Goal: Task Accomplishment & Management: Use online tool/utility

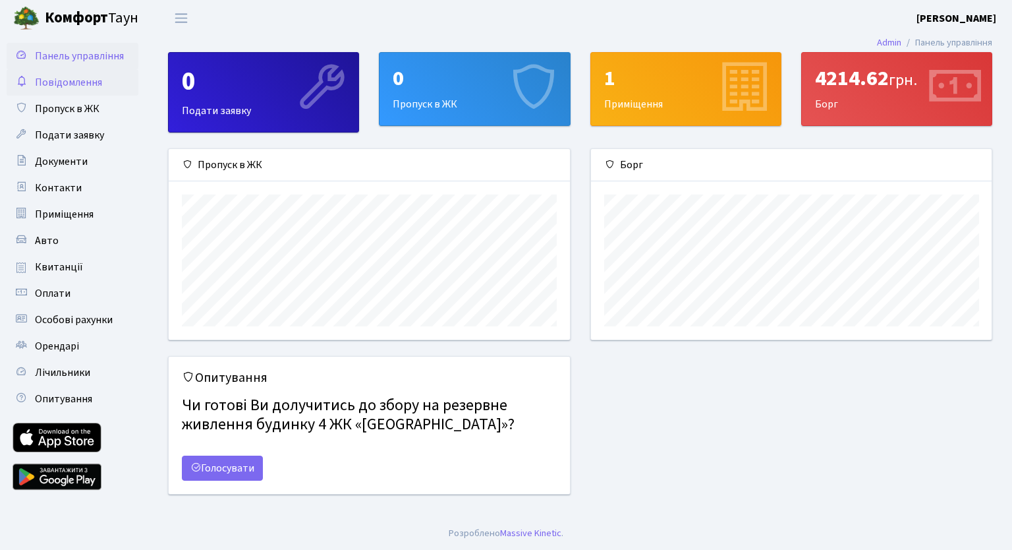
scroll to position [7806, 0]
click at [241, 465] on link "Голосувати" at bounding box center [222, 467] width 81 height 25
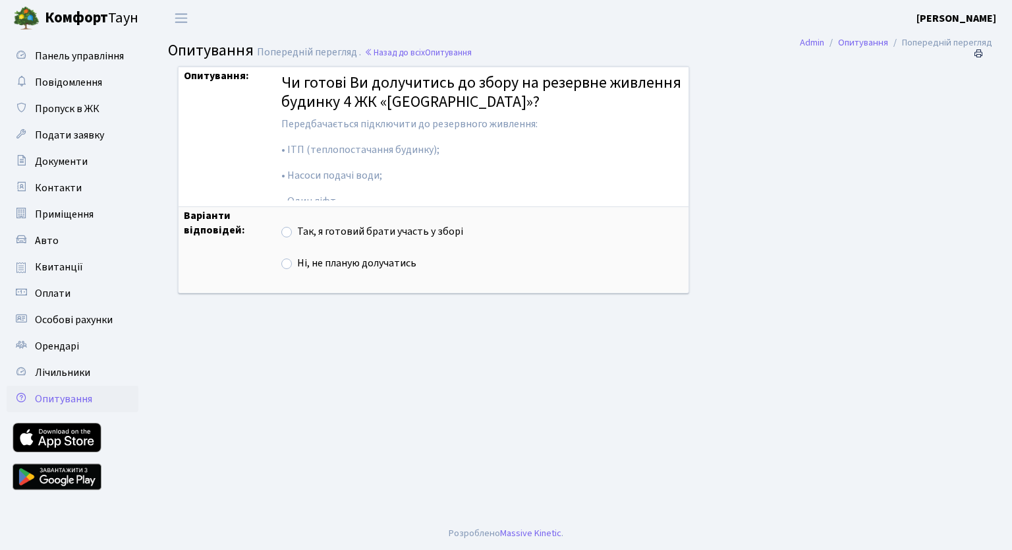
click at [383, 149] on p "• ІТП (теплопостачання будинку);" at bounding box center [482, 149] width 402 height 15
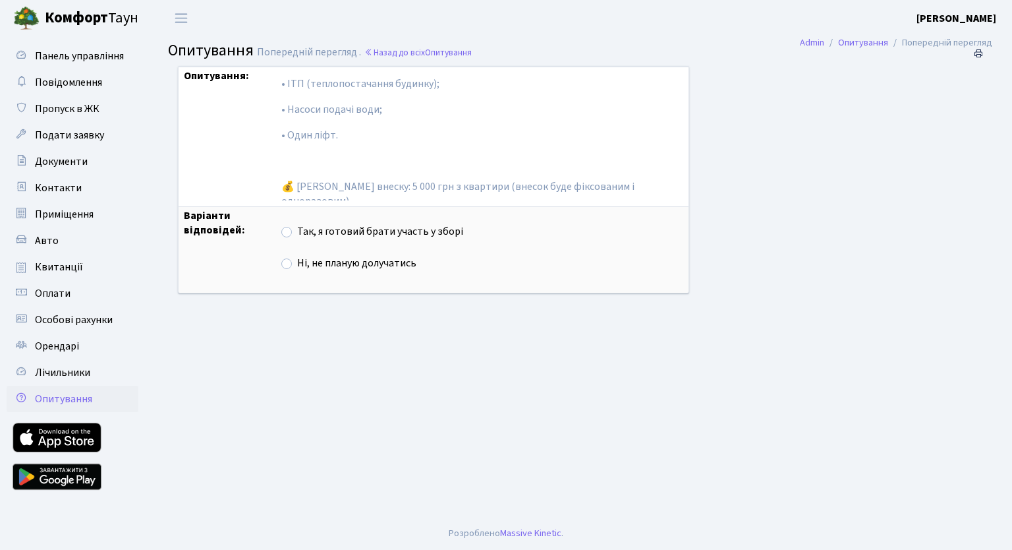
scroll to position [80, 0]
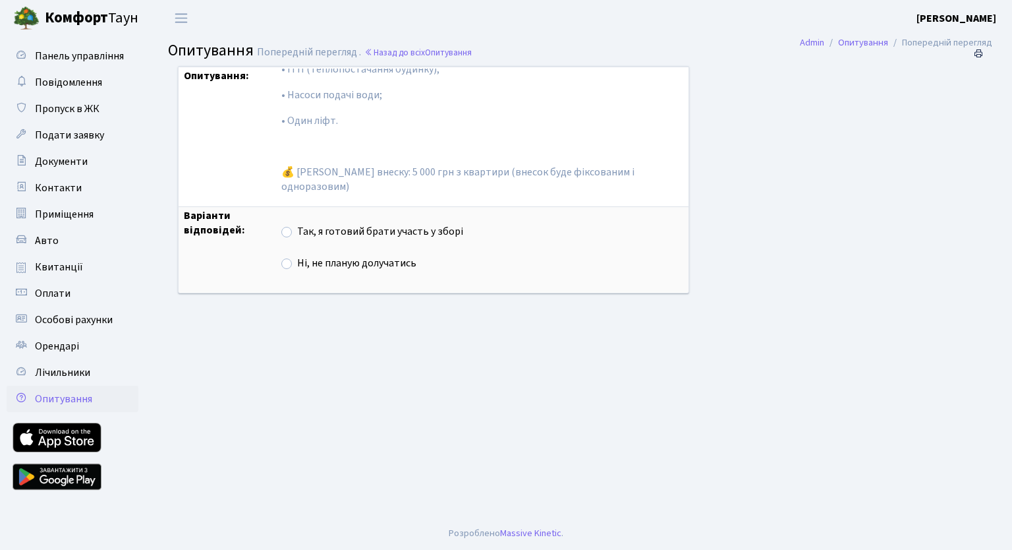
click at [297, 231] on label "Так, я готовий брати участь у зборі" at bounding box center [380, 231] width 166 height 15
click at [297, 231] on input "Так, я готовий брати участь у зборі" at bounding box center [301, 228] width 9 height 9
radio input "true"
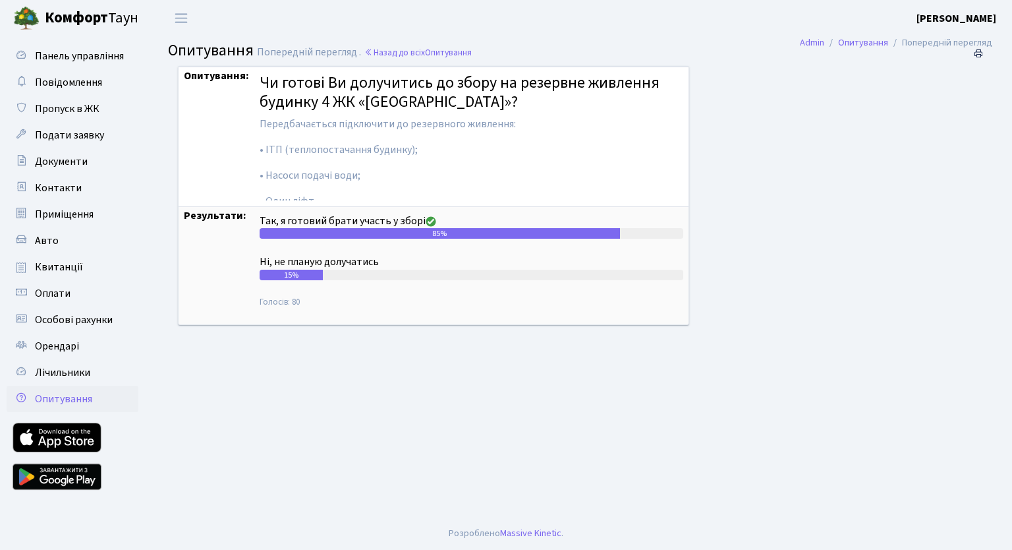
scroll to position [7806, 0]
click at [105, 62] on span "Панель управління" at bounding box center [79, 56] width 89 height 15
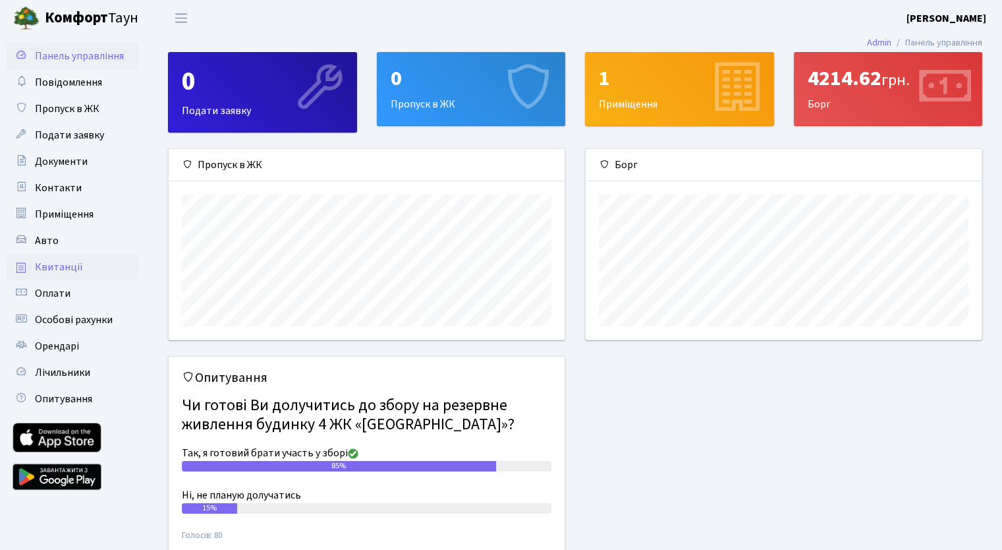
click at [40, 268] on span "Квитанції" at bounding box center [59, 267] width 48 height 15
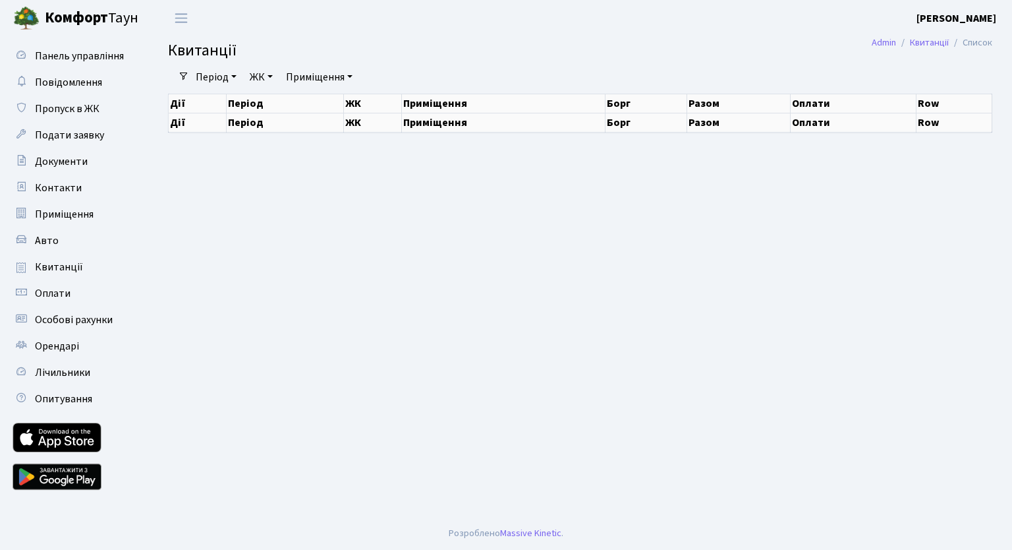
select select "25"
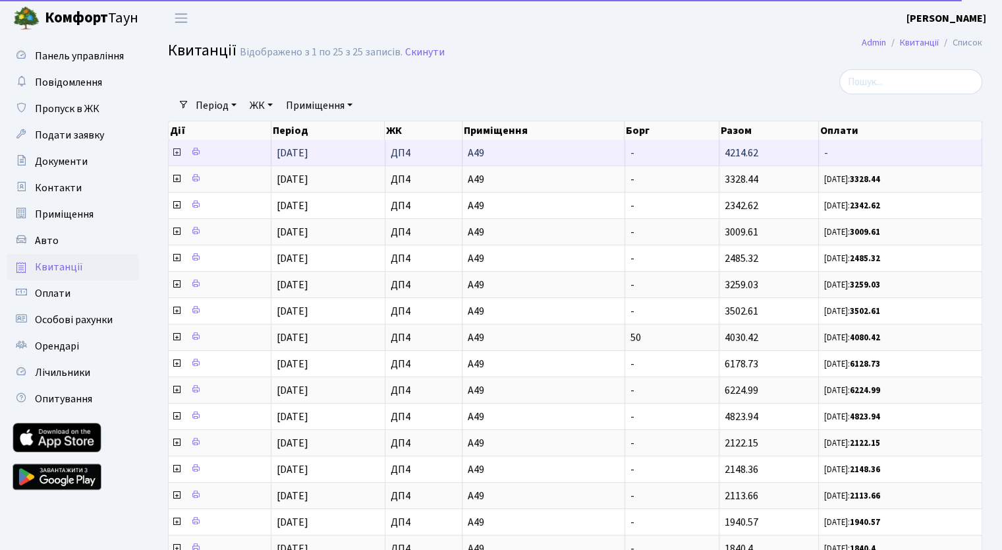
scroll to position [7806, 0]
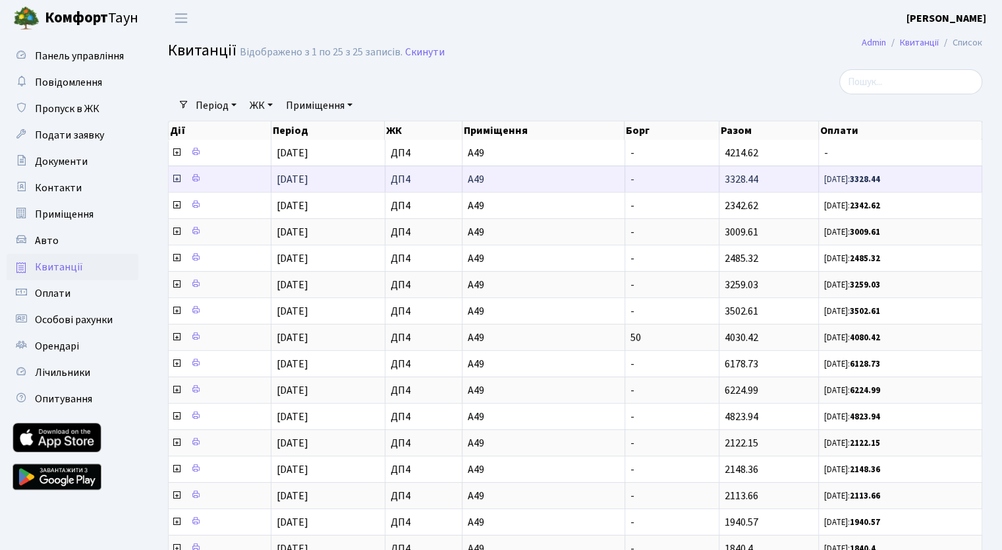
click at [733, 175] on span "3328.44" at bounding box center [742, 179] width 34 height 15
click at [173, 177] on icon at bounding box center [176, 178] width 11 height 11
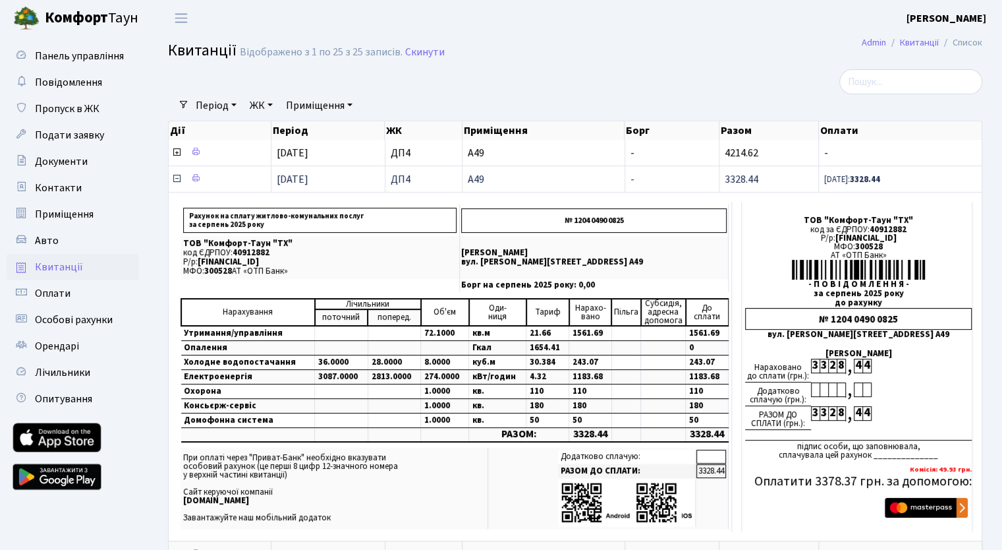
click at [173, 177] on icon at bounding box center [176, 178] width 11 height 11
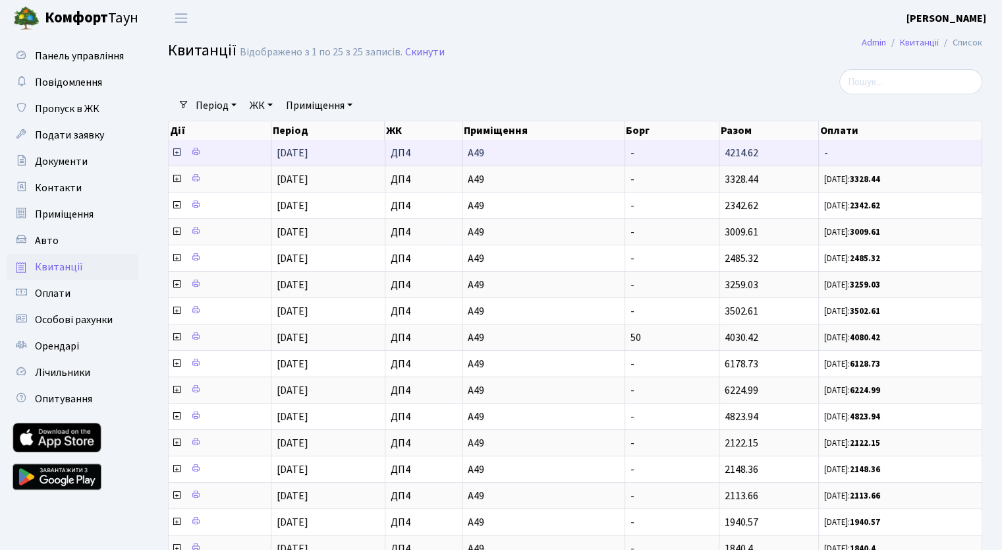
click at [177, 152] on icon at bounding box center [176, 152] width 11 height 11
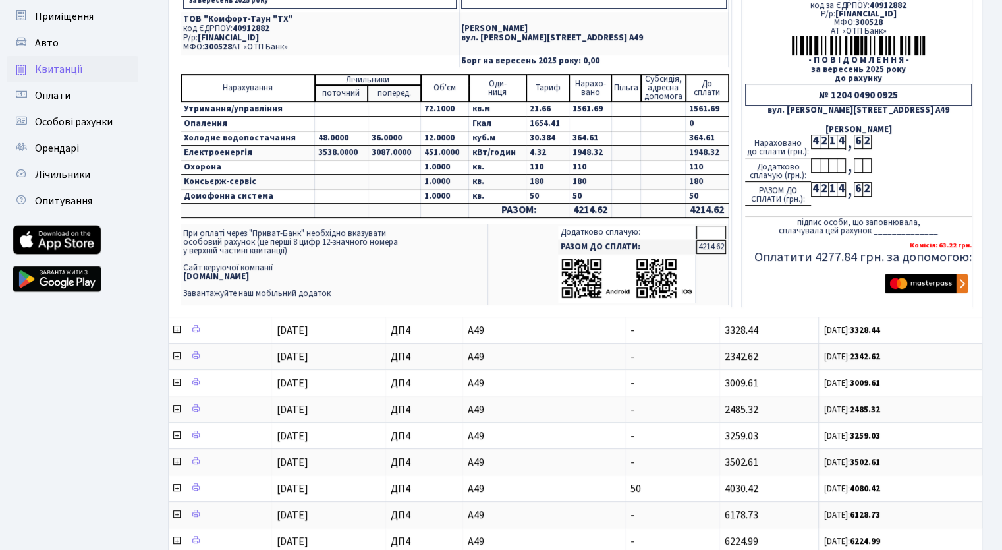
scroll to position [132, 0]
